Goal: Find specific page/section: Find specific page/section

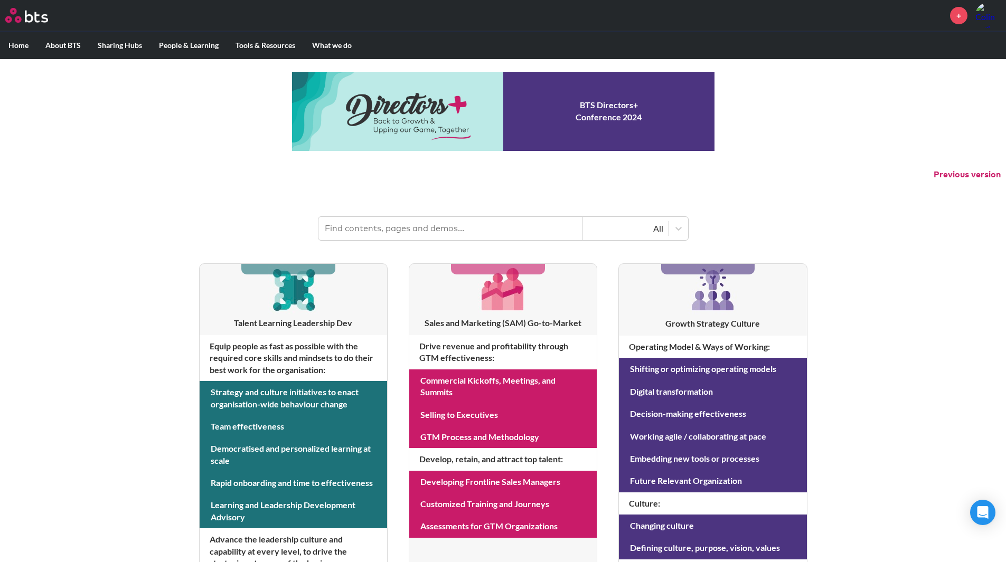
click at [406, 228] on input "text" at bounding box center [450, 228] width 264 height 23
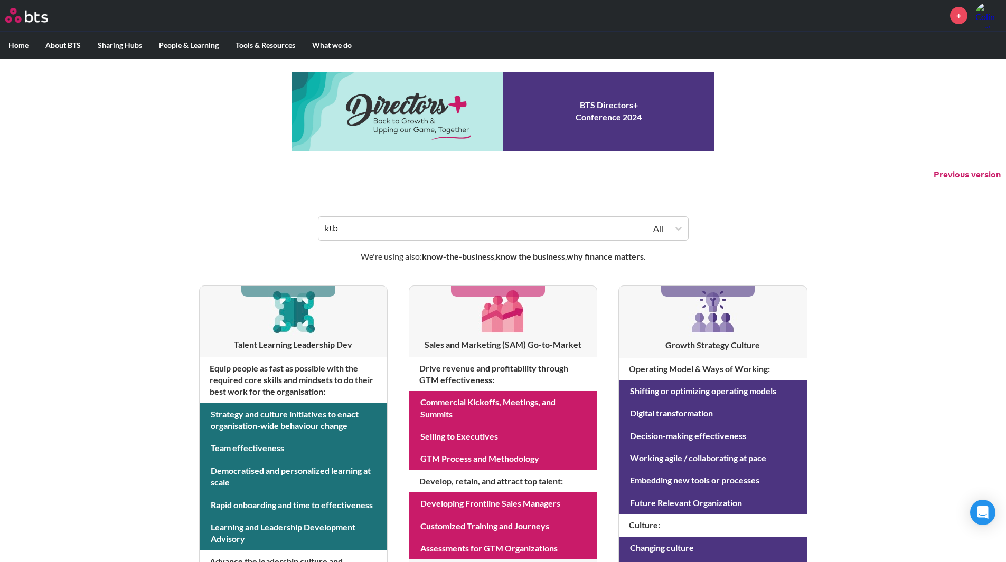
type input "ktb"
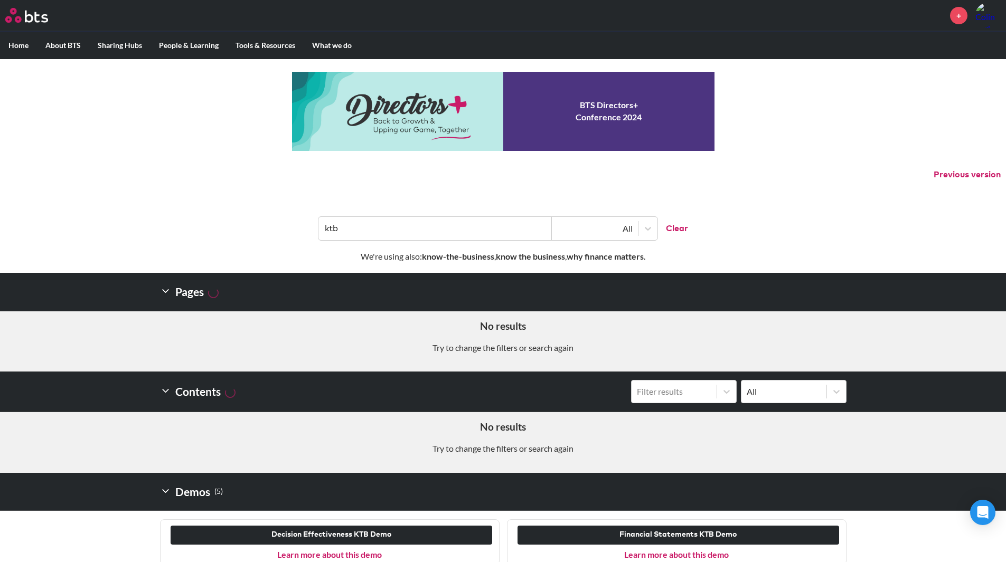
scroll to position [99, 0]
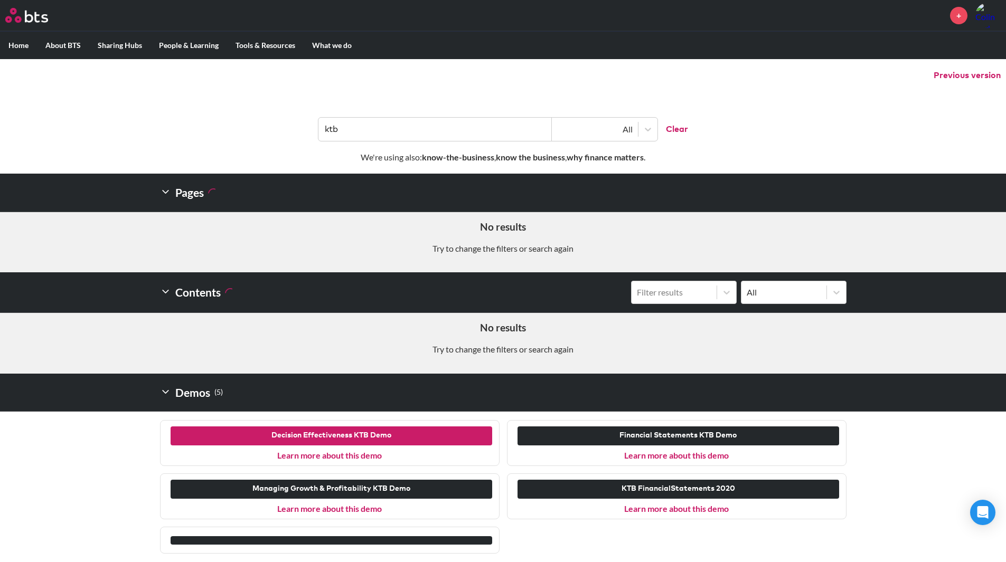
click at [380, 430] on button "Decision Effectiveness KTB Demo" at bounding box center [331, 436] width 321 height 19
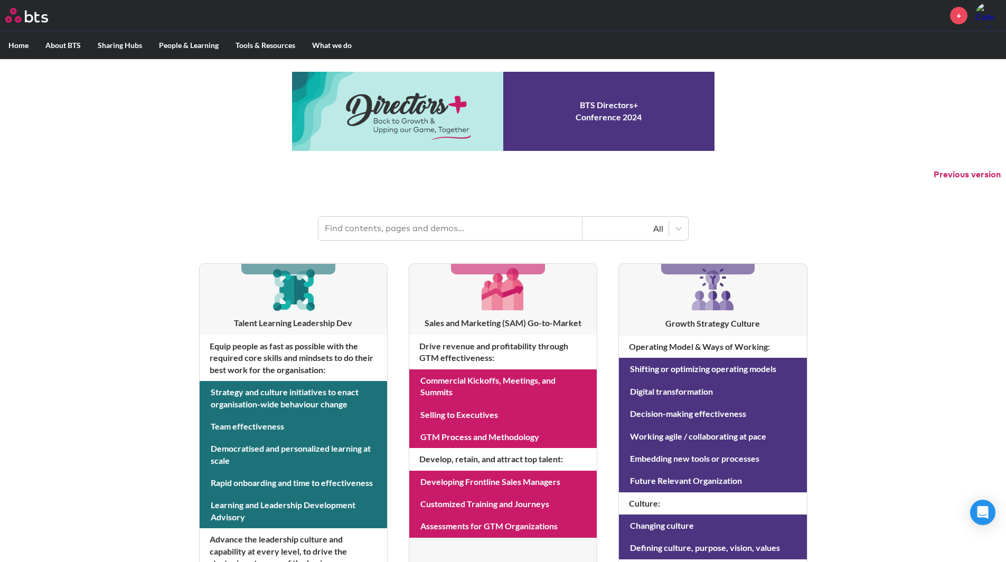
click at [476, 216] on header "All" at bounding box center [503, 223] width 1006 height 55
click at [479, 230] on input "text" at bounding box center [450, 228] width 264 height 23
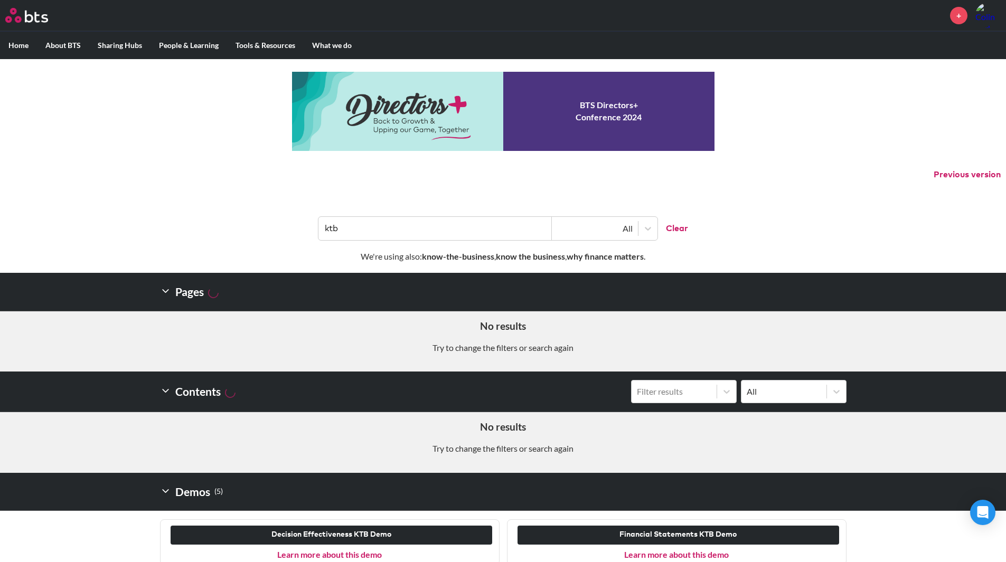
type input "ktb"
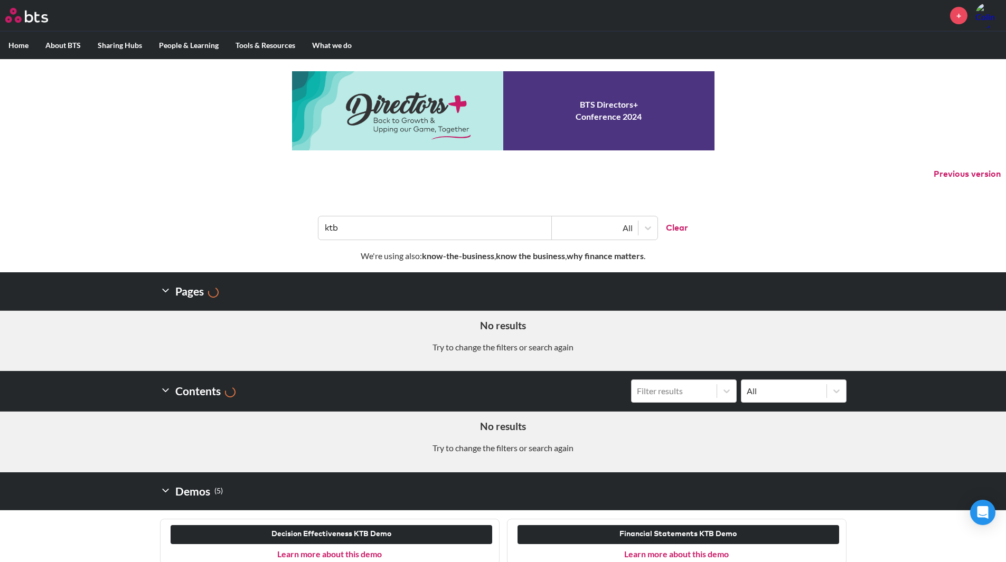
scroll to position [99, 0]
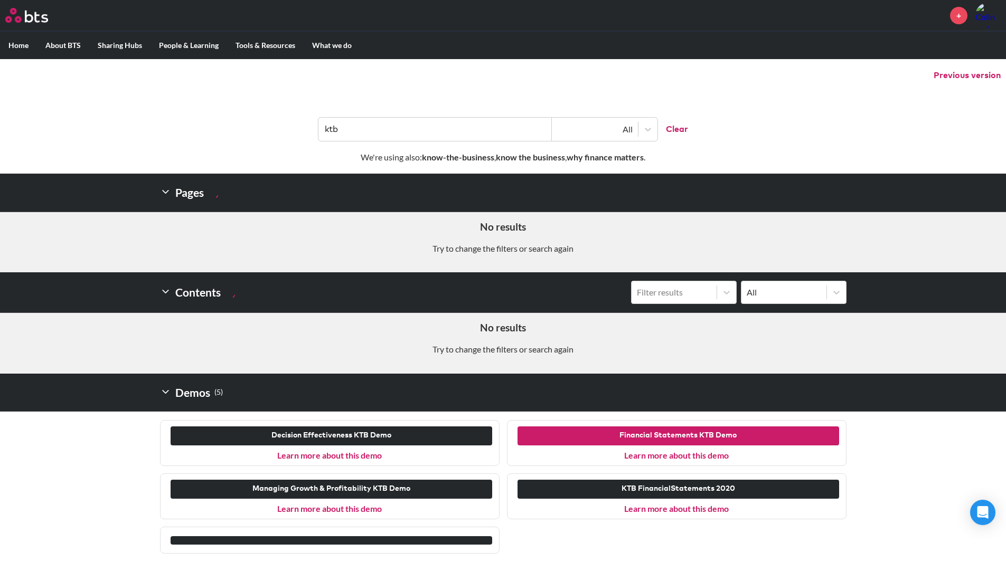
click at [697, 439] on button "Financial Statements KTB Demo" at bounding box center [677, 436] width 321 height 19
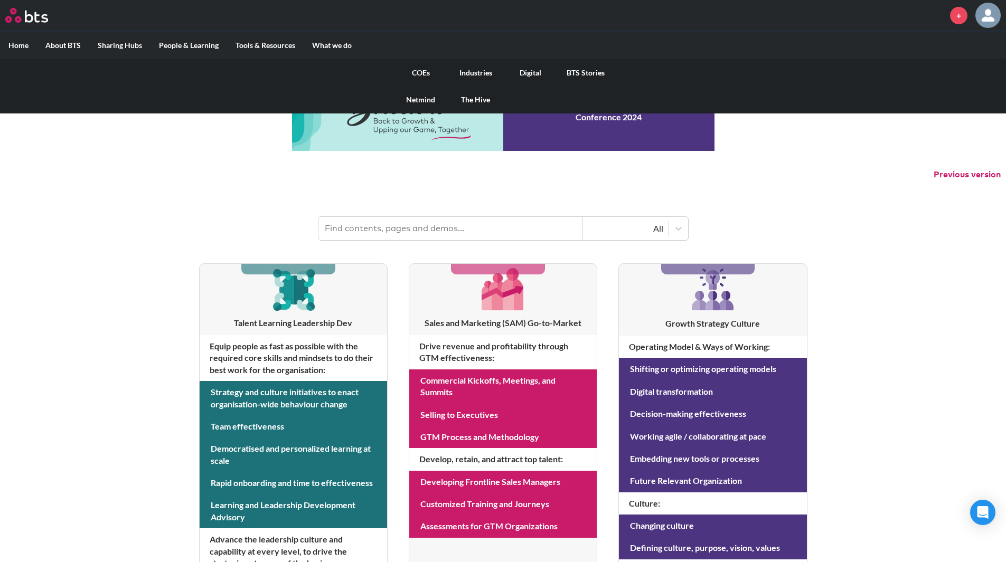
click at [525, 73] on link "Digital" at bounding box center [530, 72] width 55 height 27
